Goal: Find specific page/section

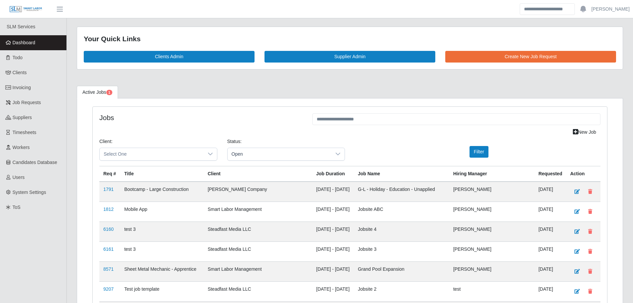
click at [34, 46] on link "Dashboard" at bounding box center [33, 42] width 66 height 15
click at [41, 41] on link "Dashboard" at bounding box center [33, 42] width 66 height 15
click at [31, 43] on span "Dashboard" at bounding box center [24, 42] width 23 height 5
click at [41, 47] on link "Dashboard" at bounding box center [33, 42] width 66 height 15
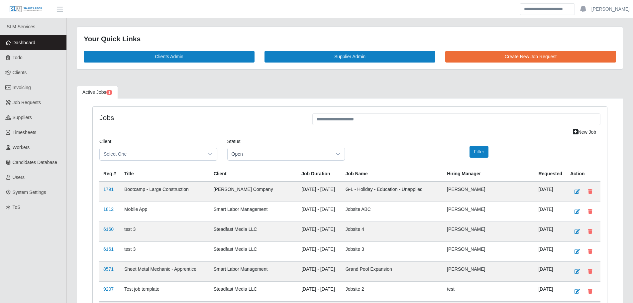
click at [48, 43] on link "Dashboard" at bounding box center [33, 42] width 66 height 15
click at [22, 46] on link "Dashboard" at bounding box center [33, 42] width 66 height 15
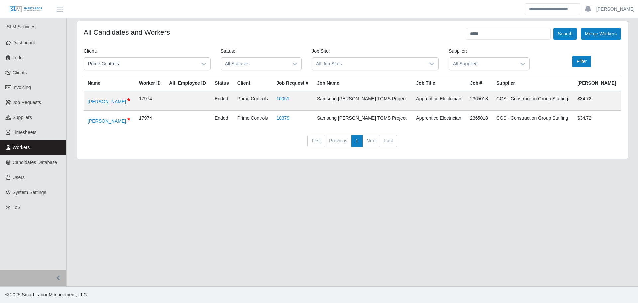
click at [56, 145] on link "Workers" at bounding box center [33, 147] width 66 height 15
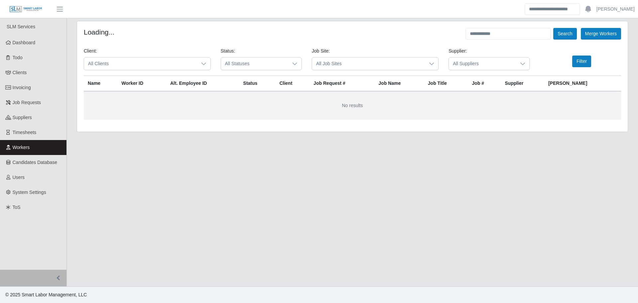
click at [126, 59] on span "All Clients" at bounding box center [140, 63] width 113 height 12
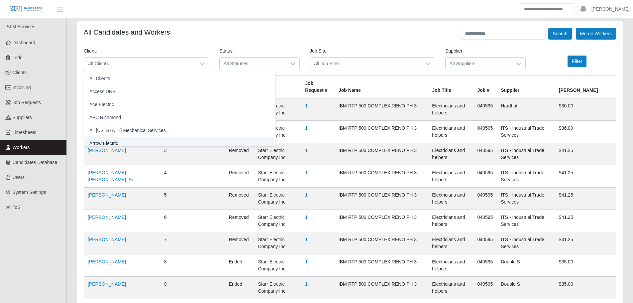
scroll to position [4, 0]
click at [97, 138] on span "Arrow Electric" at bounding box center [103, 139] width 29 height 7
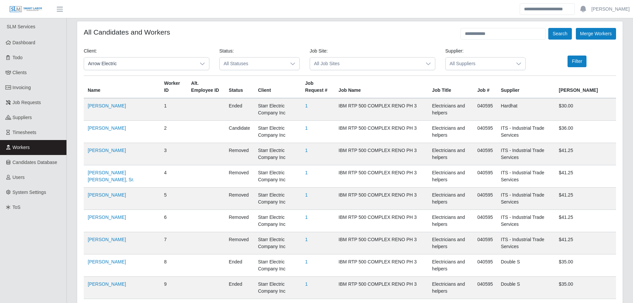
click at [236, 61] on span "All Statuses" at bounding box center [252, 63] width 66 height 12
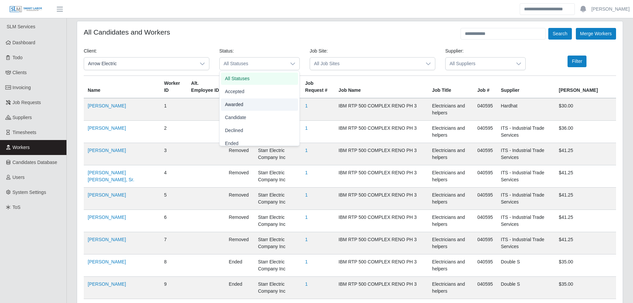
click at [237, 107] on span "Awarded" at bounding box center [234, 104] width 18 height 7
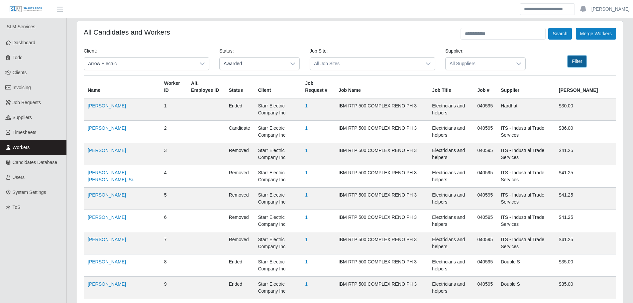
click at [574, 63] on button "Filter" at bounding box center [576, 61] width 19 height 12
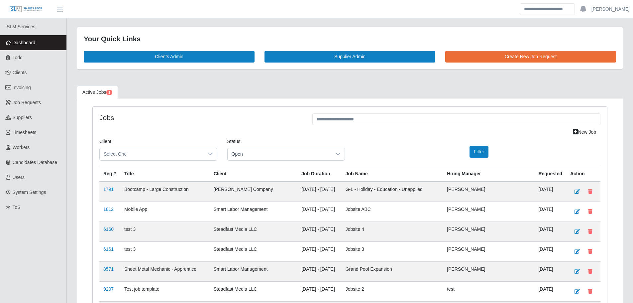
click at [47, 42] on link "Dashboard" at bounding box center [33, 42] width 66 height 15
drag, startPoint x: 19, startPoint y: 40, endPoint x: 32, endPoint y: 20, distance: 23.9
click at [19, 40] on span "Dashboard" at bounding box center [24, 42] width 23 height 5
click at [40, 39] on link "Dashboard" at bounding box center [33, 42] width 66 height 15
click at [45, 39] on link "Dashboard" at bounding box center [33, 42] width 66 height 15
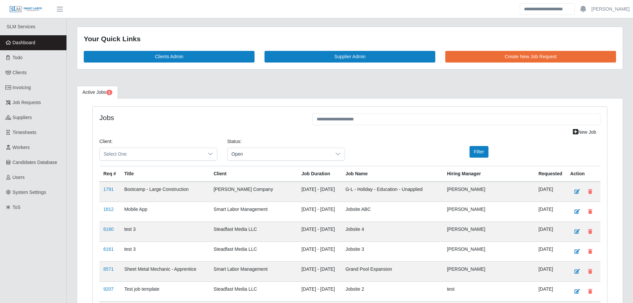
click at [54, 47] on link "Dashboard" at bounding box center [33, 42] width 66 height 15
click at [50, 41] on link "Dashboard" at bounding box center [33, 42] width 66 height 15
